Goal: Information Seeking & Learning: Find specific page/section

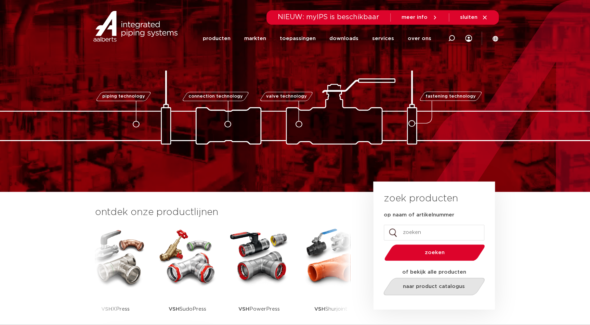
click at [418, 289] on link "naar product catalogus" at bounding box center [433, 285] width 105 height 17
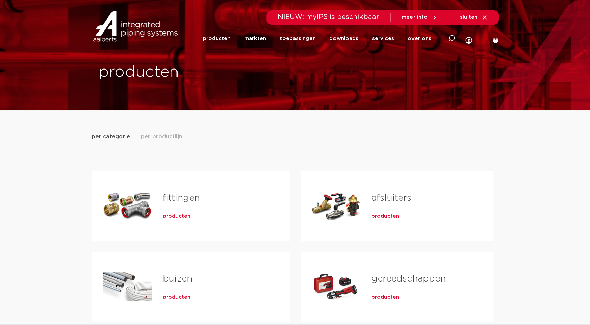
click at [180, 217] on span "producten" at bounding box center [177, 216] width 28 height 7
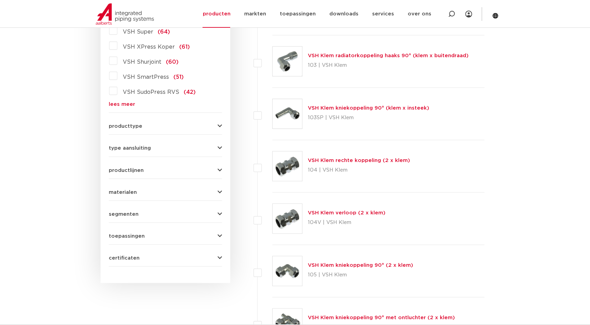
click at [219, 126] on icon "button" at bounding box center [220, 126] width 4 height 5
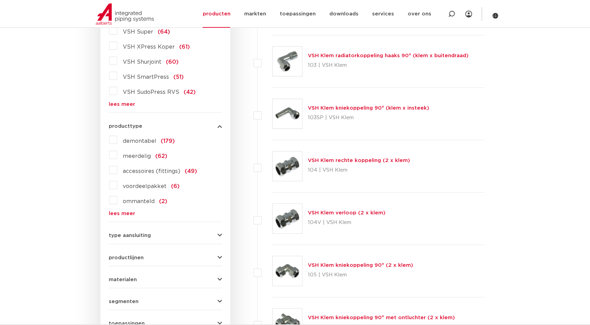
click at [132, 214] on link "lees meer" at bounding box center [165, 213] width 113 height 5
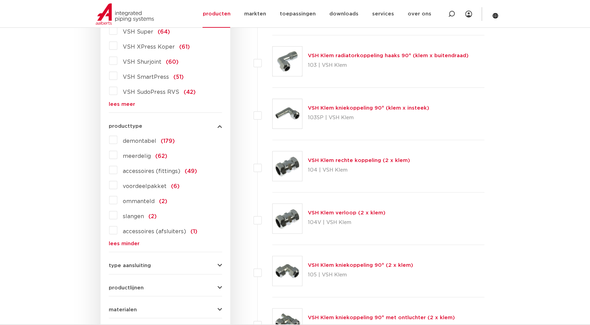
click at [117, 142] on label "demontabel (179)" at bounding box center [145, 139] width 57 height 11
click at [0, 0] on input "demontabel (179)" at bounding box center [0, 0] width 0 height 0
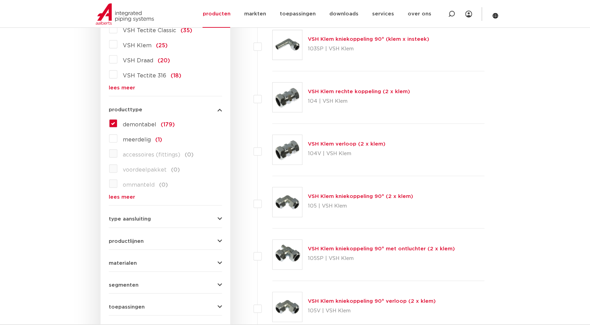
scroll to position [249, 0]
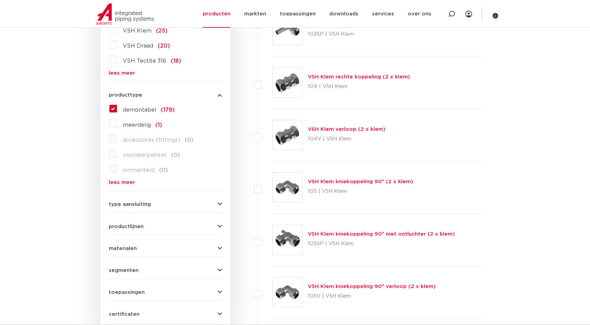
click at [376, 181] on link "VSH Klem kniekoppeling 90° (2 x klem)" at bounding box center [360, 181] width 105 height 5
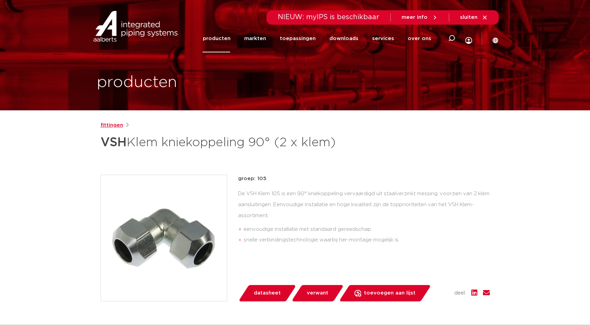
click at [118, 125] on link "fittingen" at bounding box center [112, 125] width 23 height 8
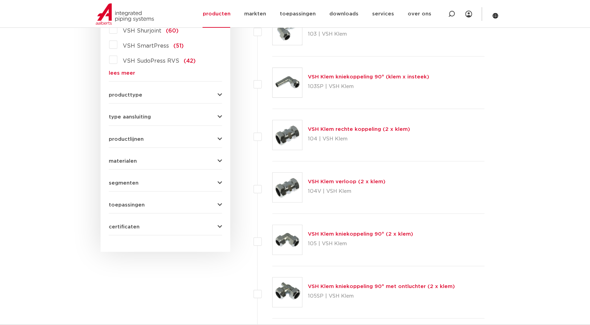
scroll to position [218, 0]
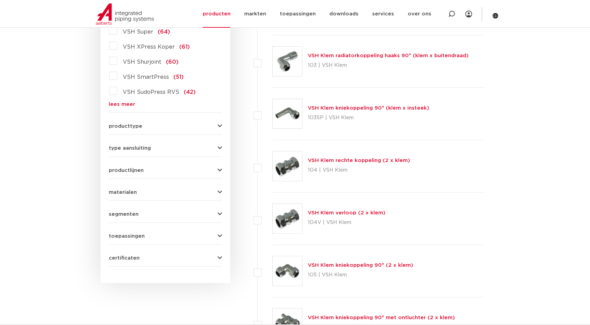
click at [128, 190] on span "materialen" at bounding box center [123, 192] width 28 height 5
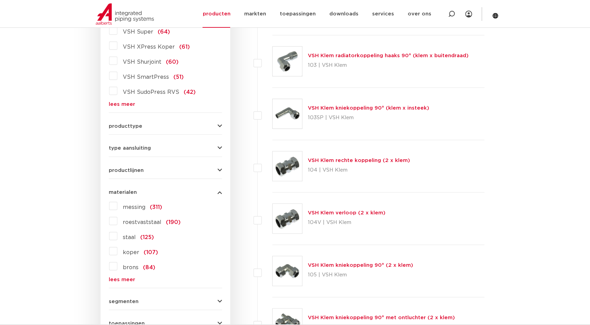
click at [117, 204] on label "messing (311)" at bounding box center [139, 205] width 45 height 11
click at [0, 0] on input "messing (311)" at bounding box center [0, 0] width 0 height 0
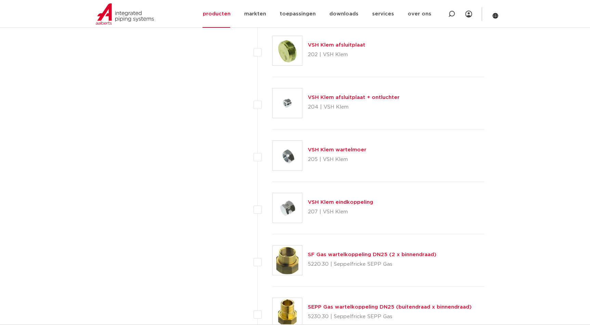
scroll to position [1244, 0]
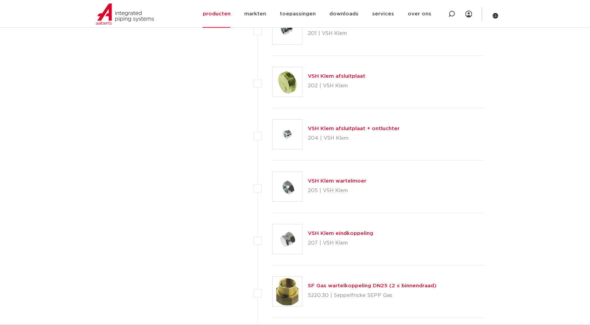
click at [325, 180] on link "VSH Klem wartelmoer" at bounding box center [337, 180] width 59 height 5
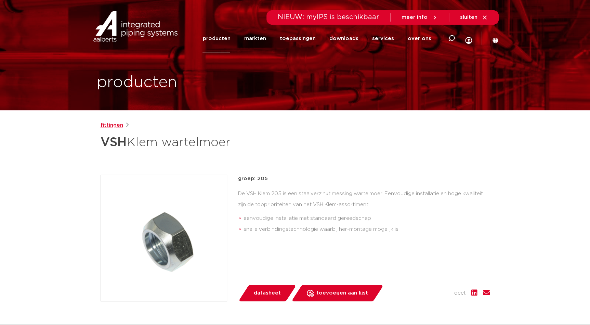
click at [116, 122] on link "fittingen" at bounding box center [112, 125] width 23 height 8
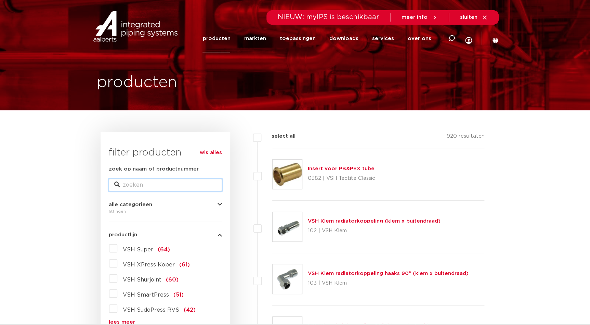
click at [145, 182] on input "zoek op naam of productnummer" at bounding box center [165, 185] width 113 height 12
paste input "6202405"
type input "6202405"
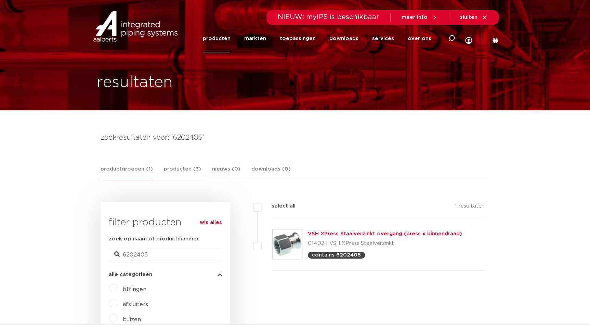
click at [319, 285] on div "filters select all 1 resultaten VSH XPress Staalverzinkt overgang (press x binn…" at bounding box center [359, 244] width 249 height 85
